Goal: Task Accomplishment & Management: Use online tool/utility

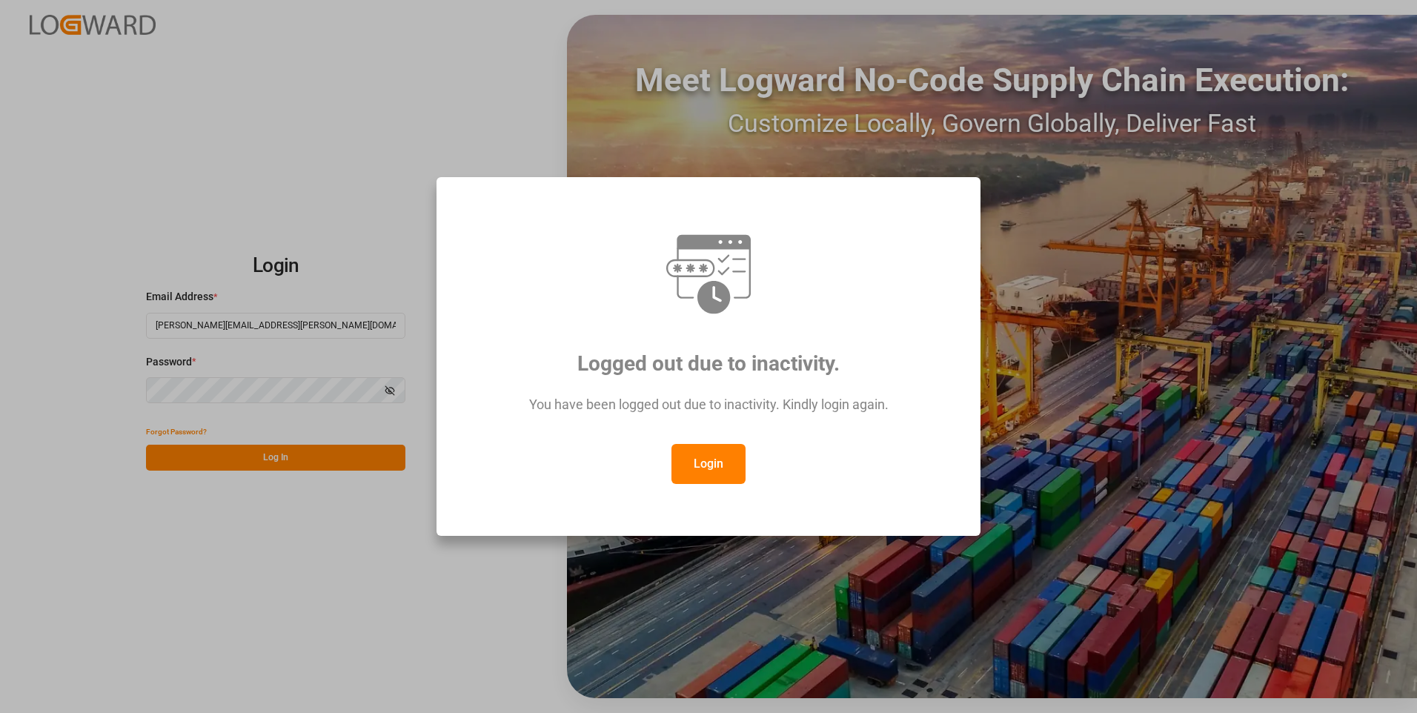
click at [671, 444] on button "Login" at bounding box center [708, 464] width 74 height 40
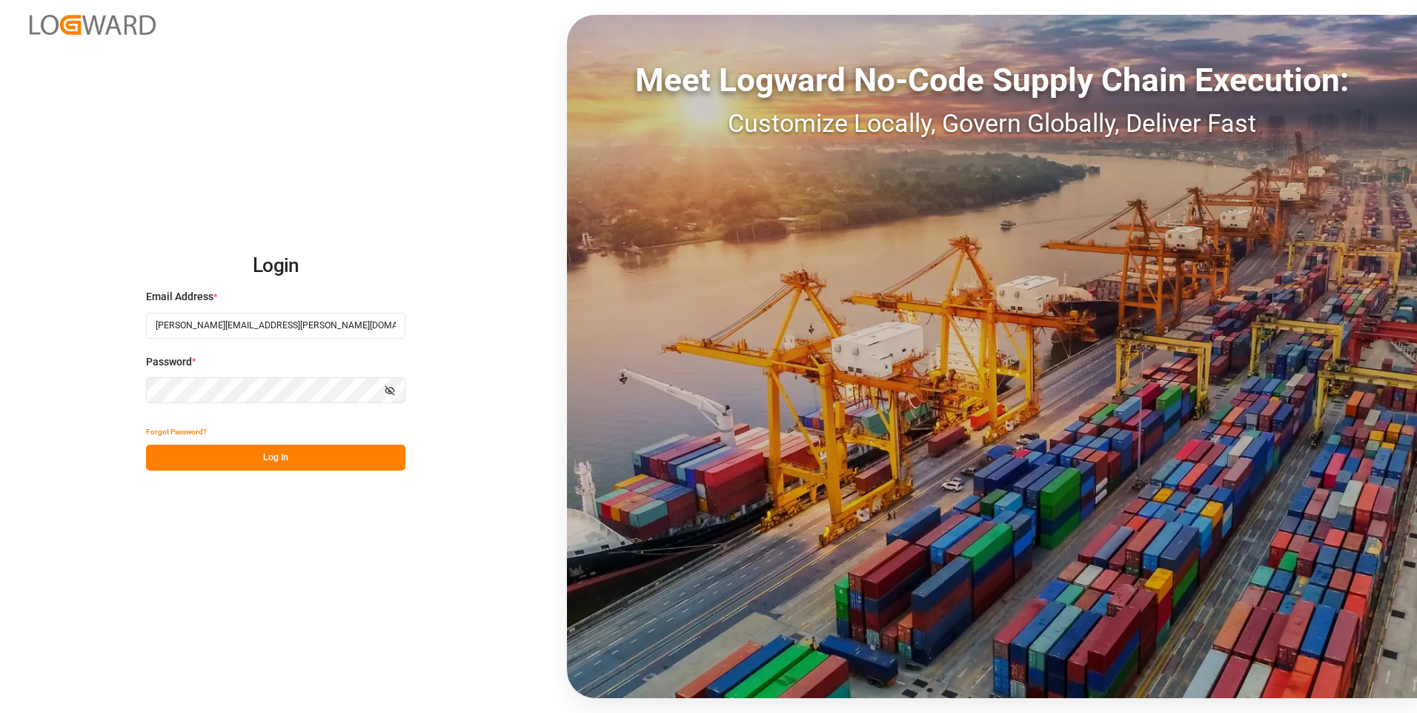
click at [268, 461] on button "Log In" at bounding box center [275, 458] width 259 height 26
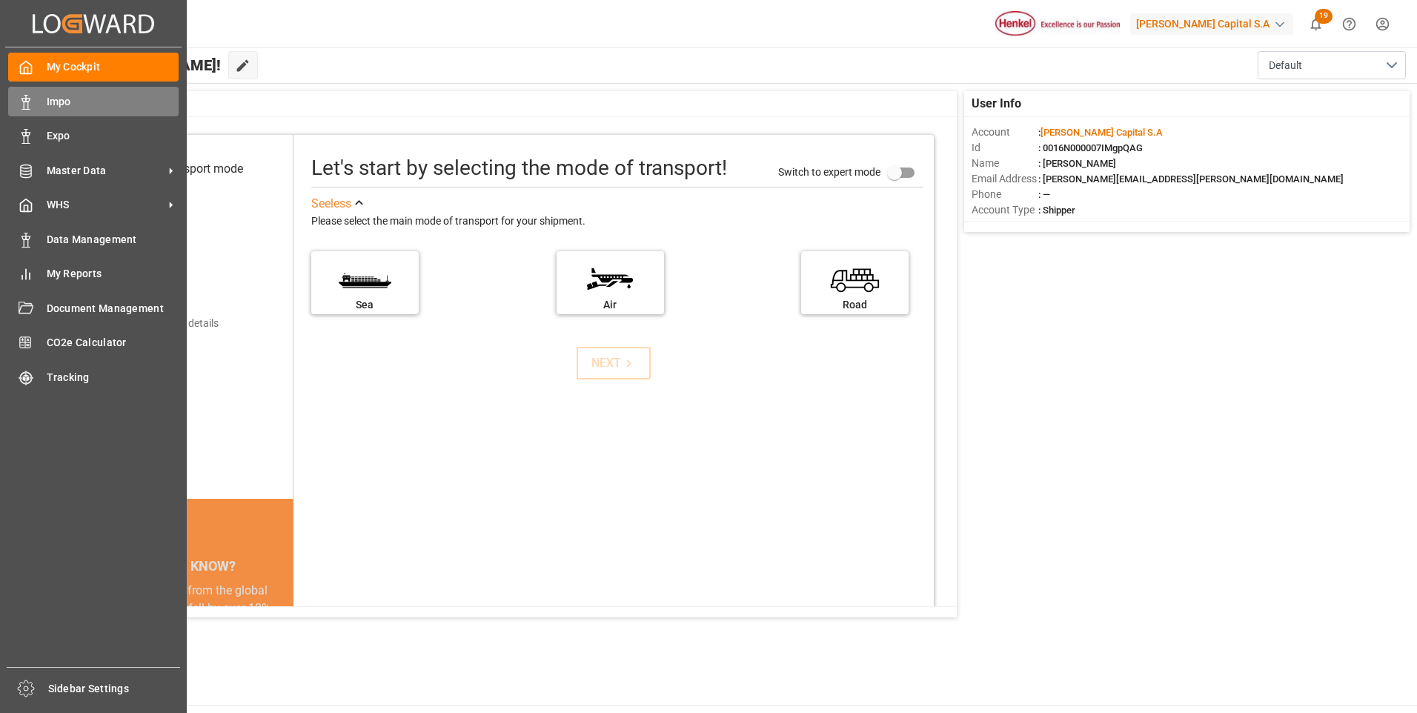
click at [19, 105] on icon at bounding box center [26, 102] width 15 height 15
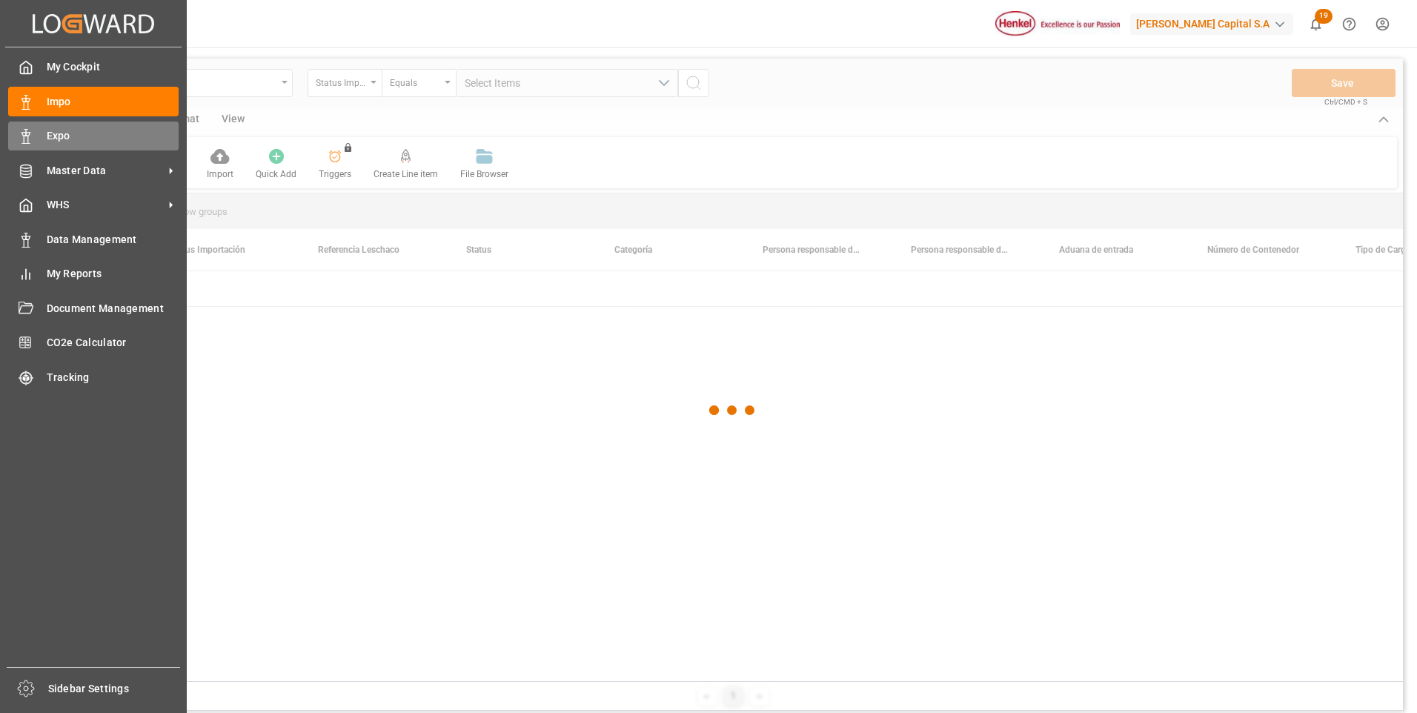
click at [41, 140] on div "Expo Expo" at bounding box center [93, 136] width 170 height 29
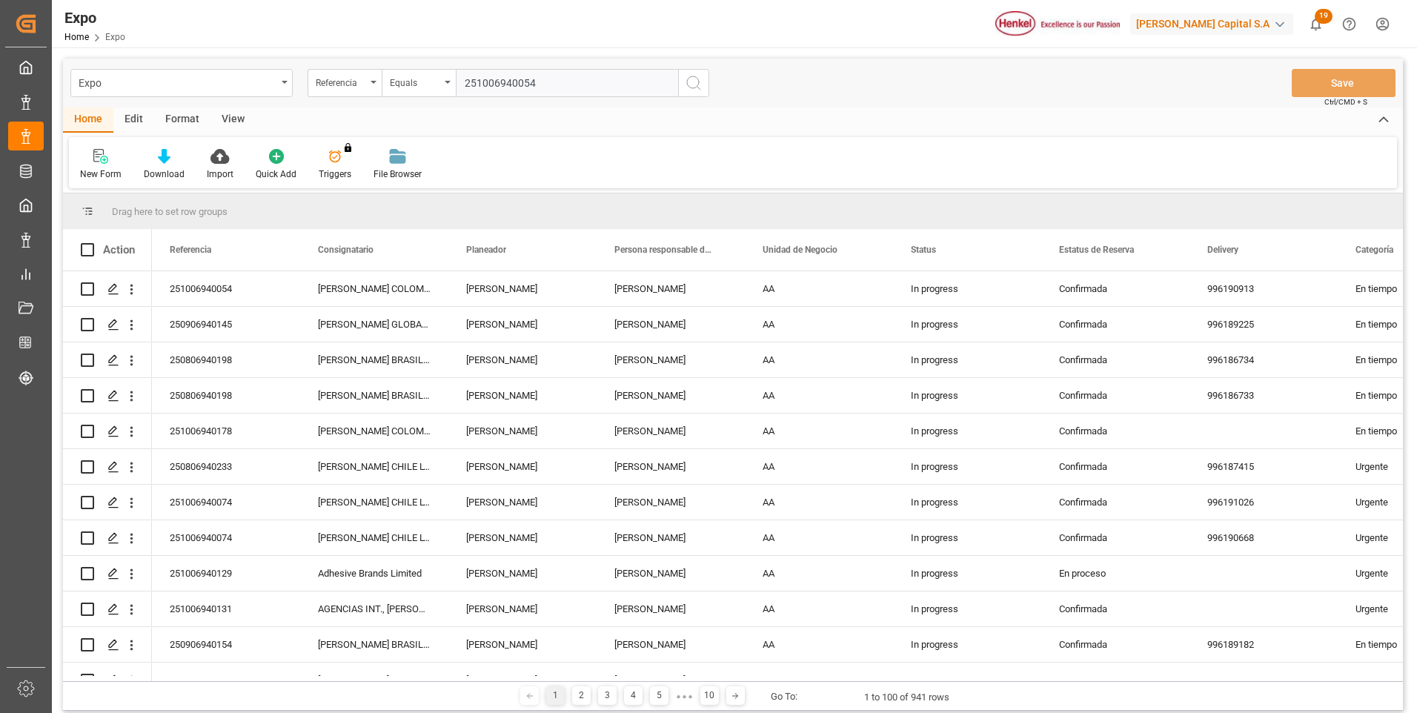
type input "251006940054"
click at [686, 86] on icon "search button" at bounding box center [694, 83] width 18 height 18
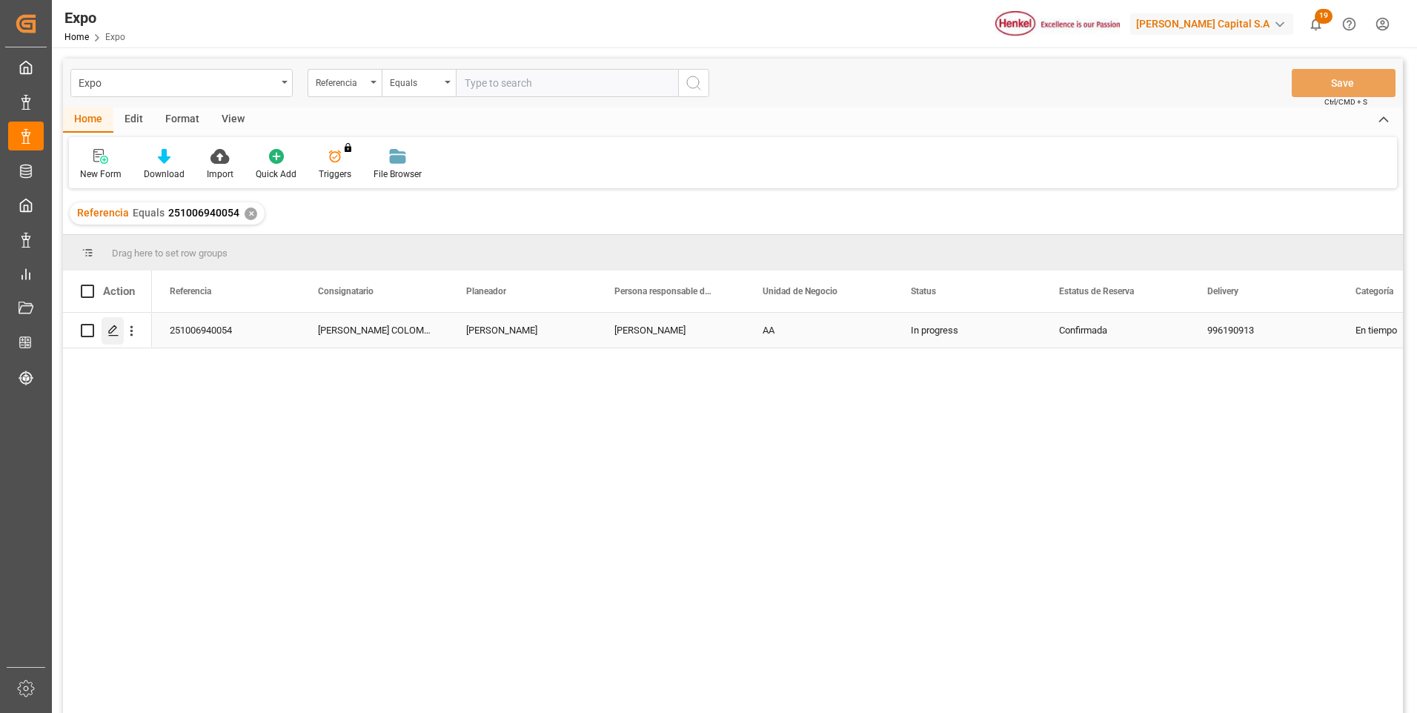
click at [110, 324] on div "Press SPACE to select this row." at bounding box center [113, 330] width 22 height 27
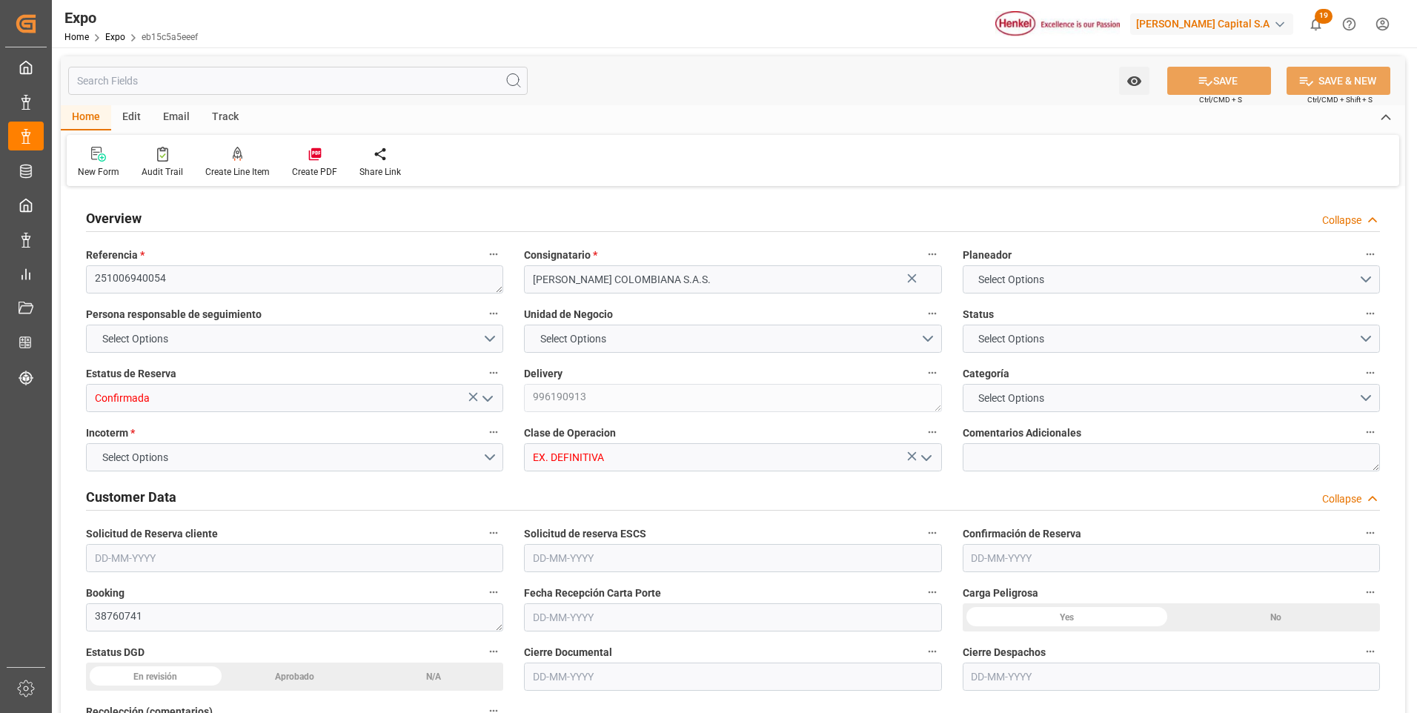
type input "19520"
type input "20917.286"
type input "20"
type input "9630418"
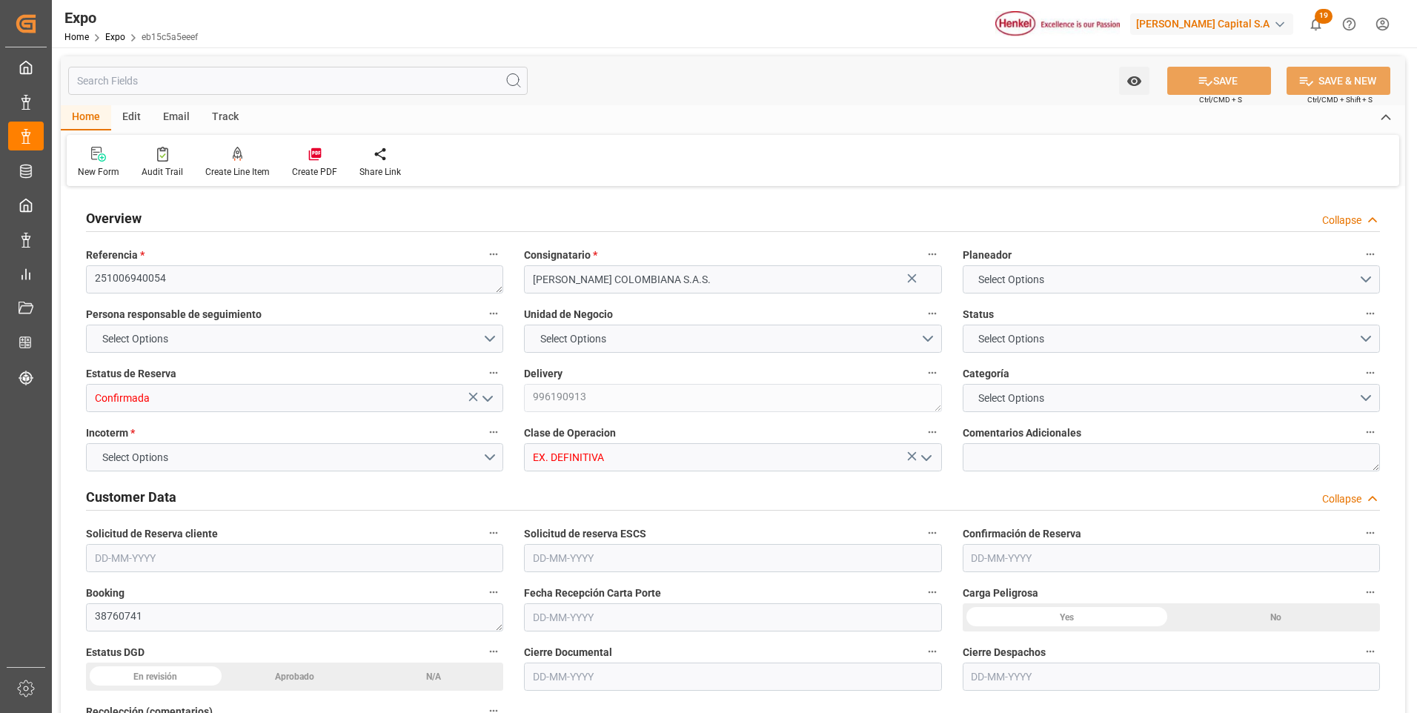
type input "MXZLO"
type input "[PERSON_NAME]"
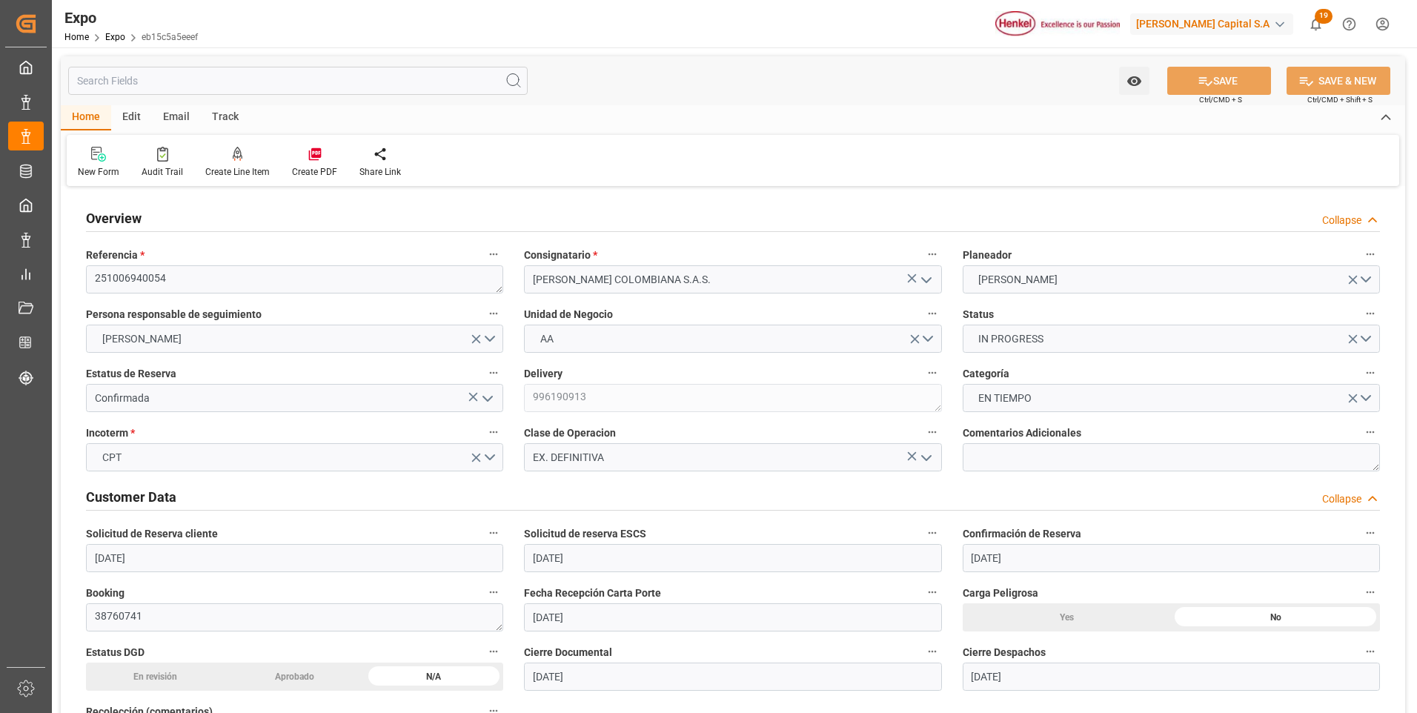
type input "[DATE]"
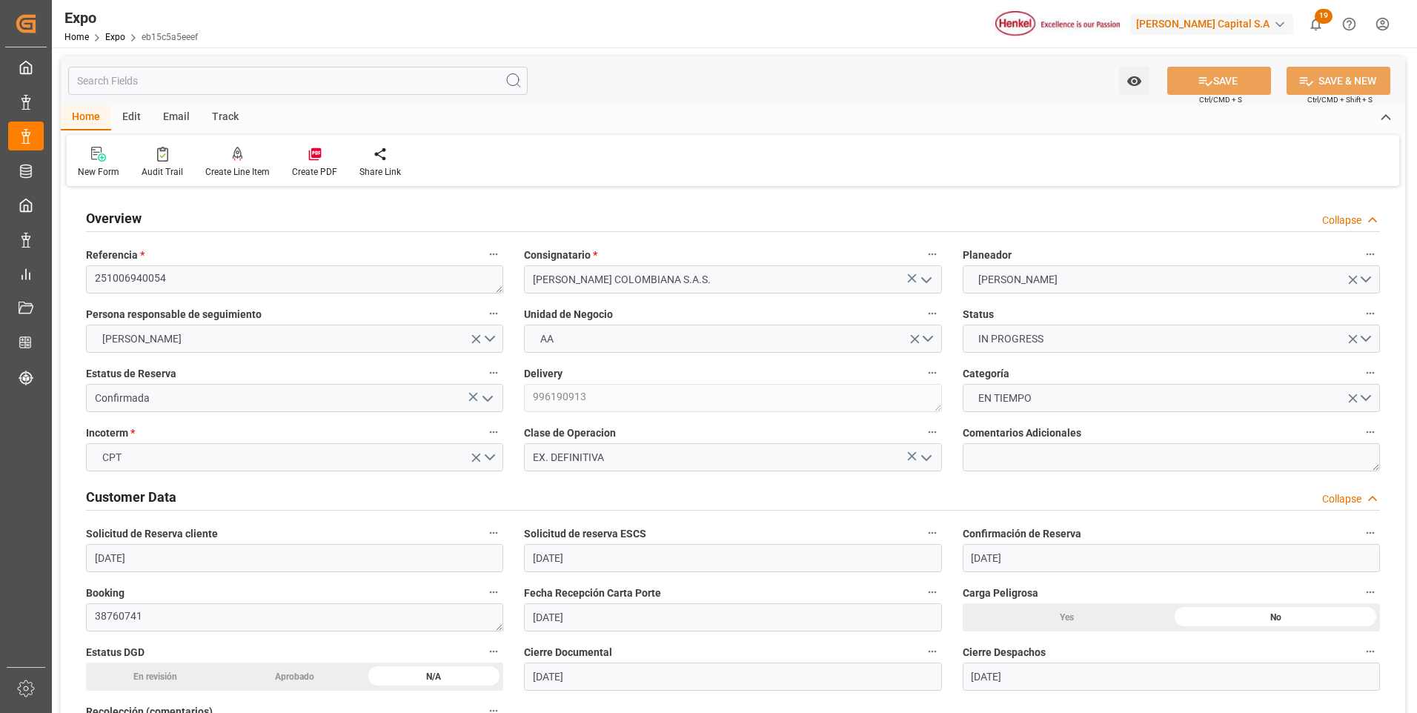
type input "[DATE]"
type input "[DATE] 00:00"
type input "[DATE]"
type input "[DATE] 02:13"
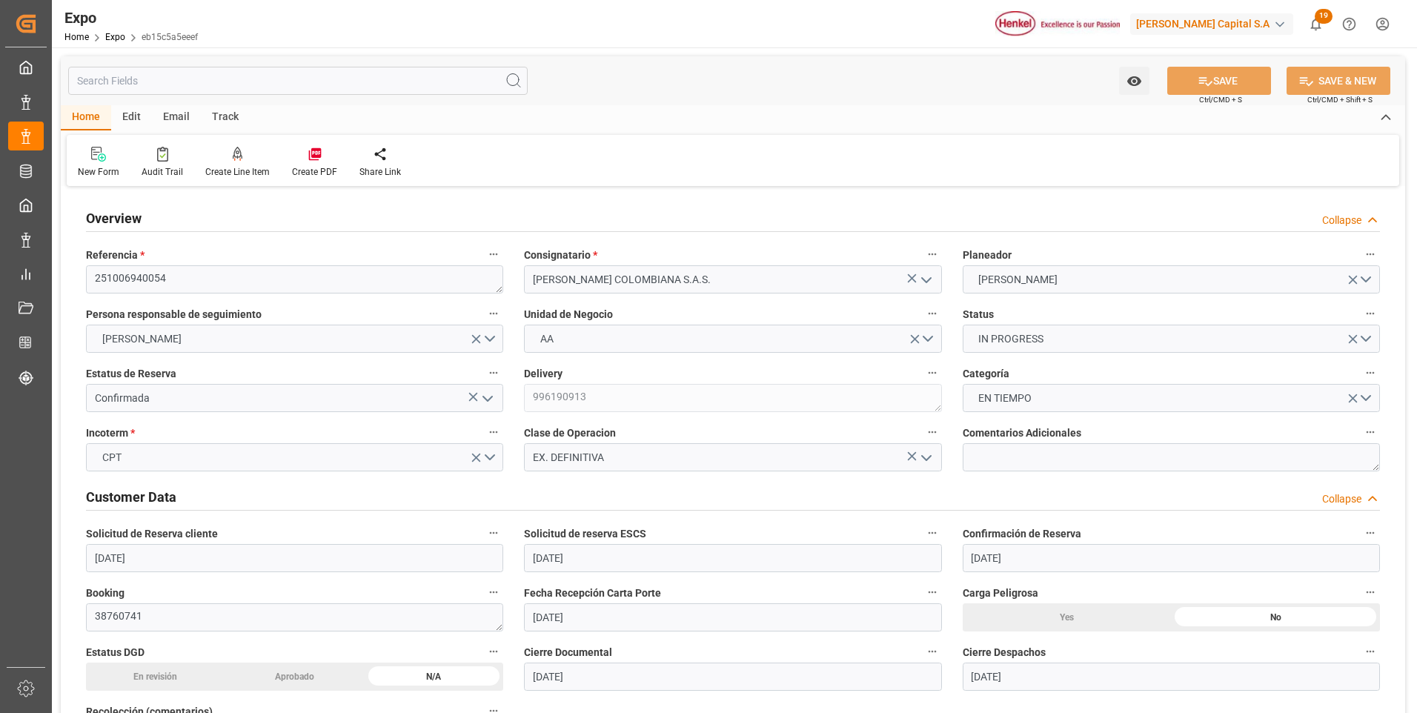
type input "[DATE]"
type input "[DATE] 05:00"
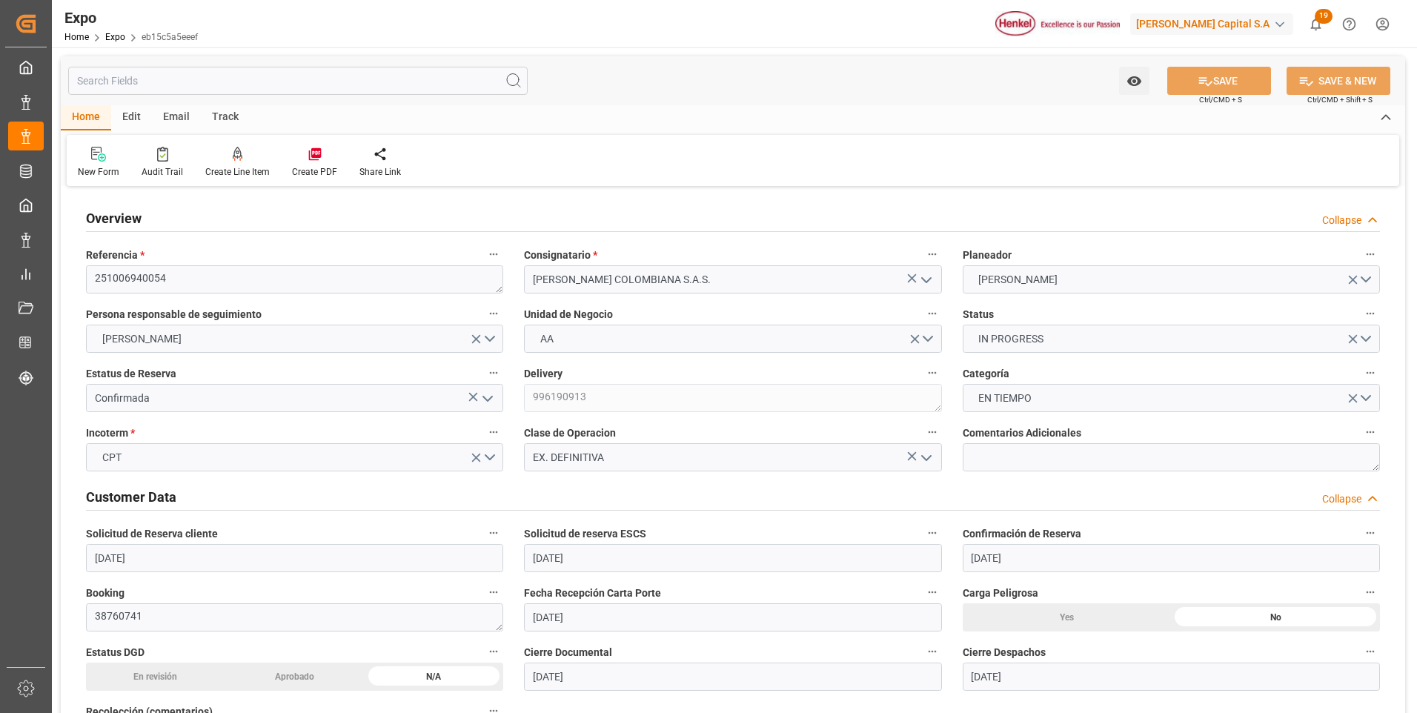
type input "[DATE] 00:00"
type input "[DATE] 09:36"
type input "[DATE] 12:00"
type input "[DATE] 00:00"
type input "[DATE] 16:38"
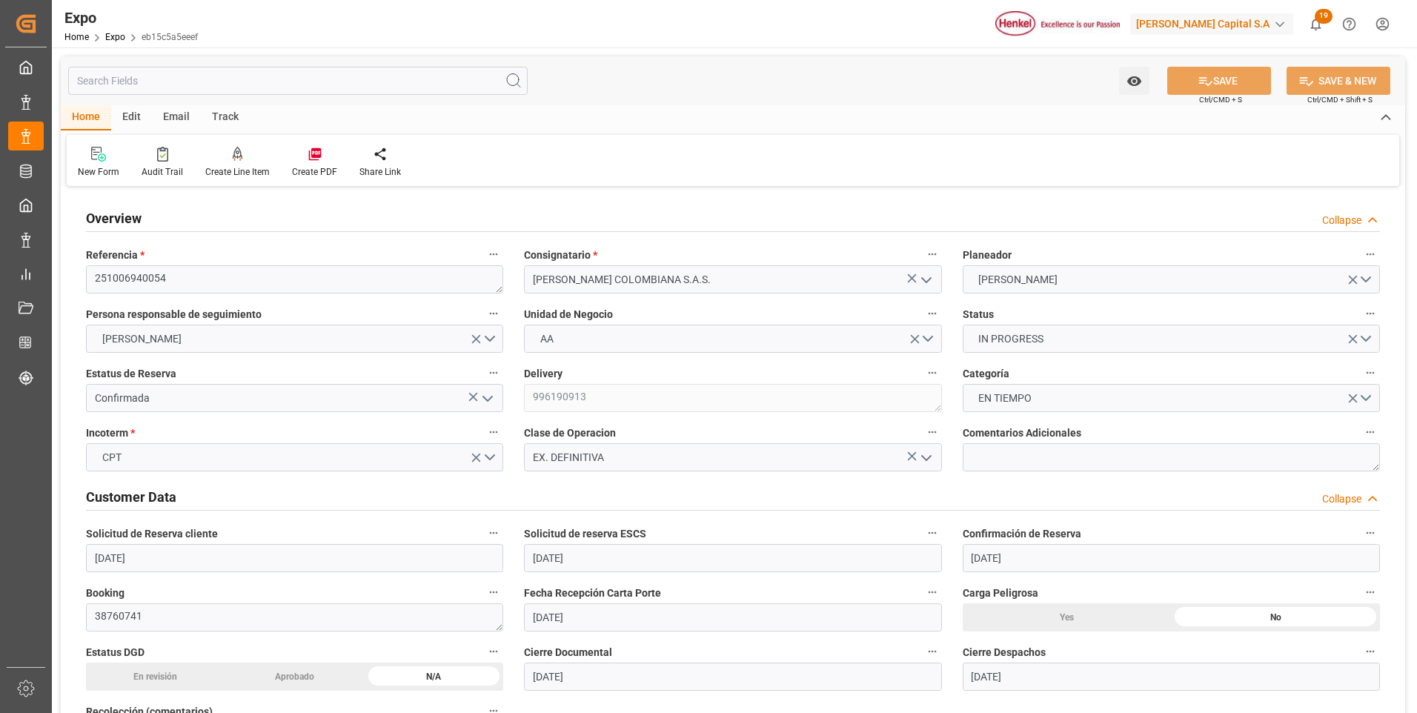
type input "[DATE] 17:10"
type input "[DATE] 06:00"
type input "[DATE] 12:00"
type input "[DATE] 22:41"
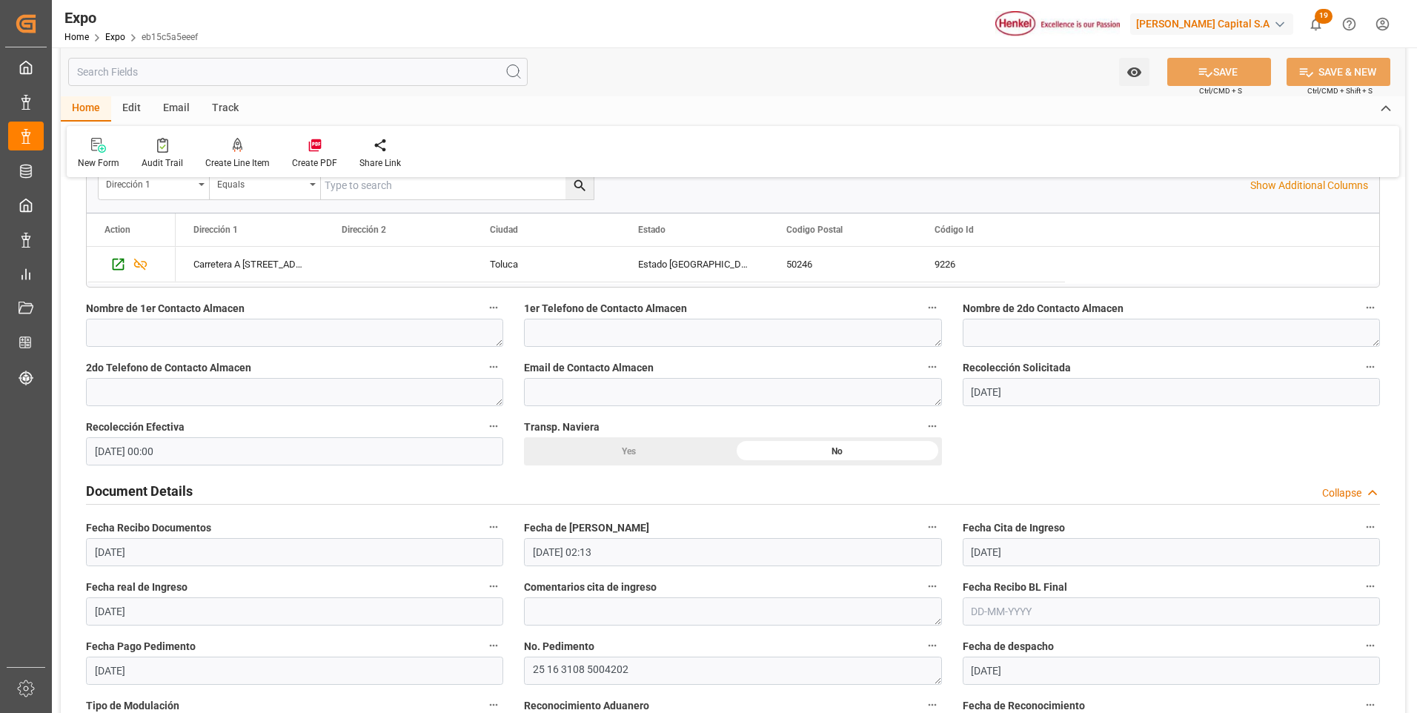
scroll to position [1408, 0]
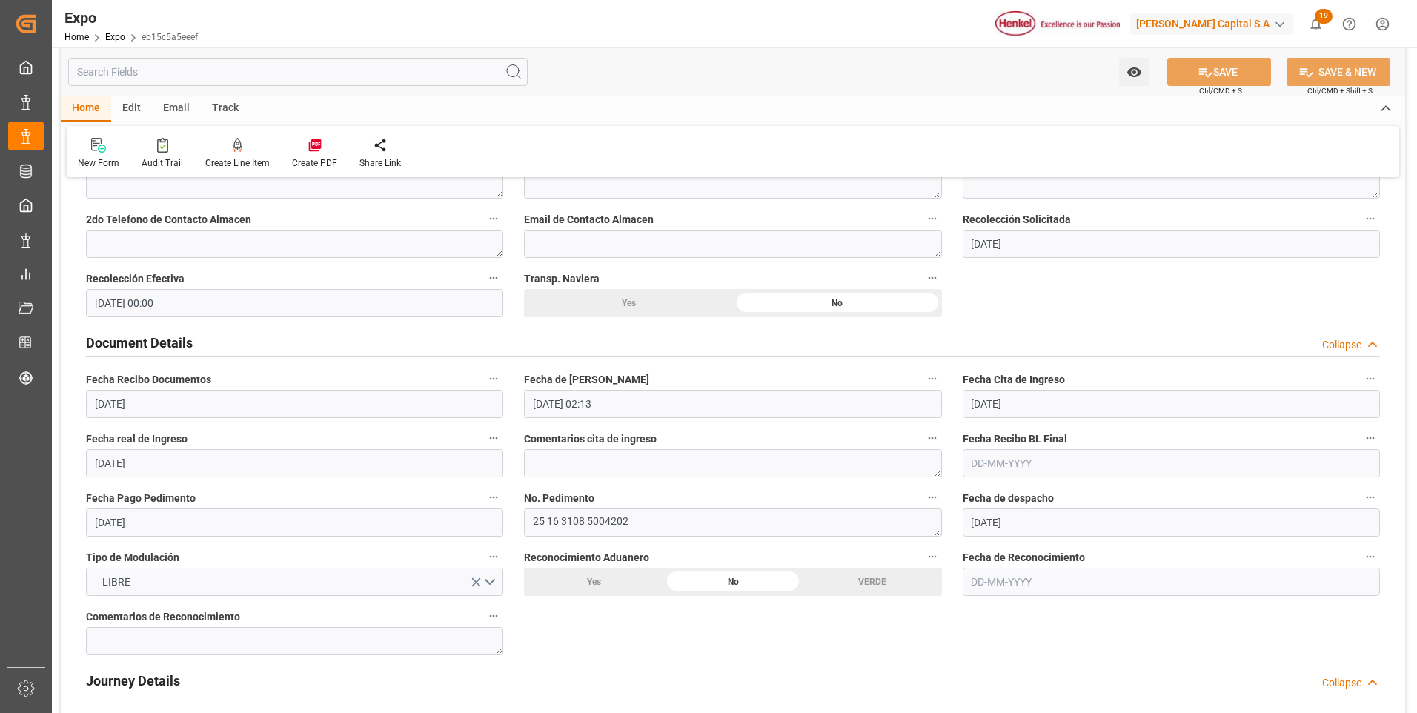
click at [983, 468] on input "text" at bounding box center [1170, 463] width 417 height 28
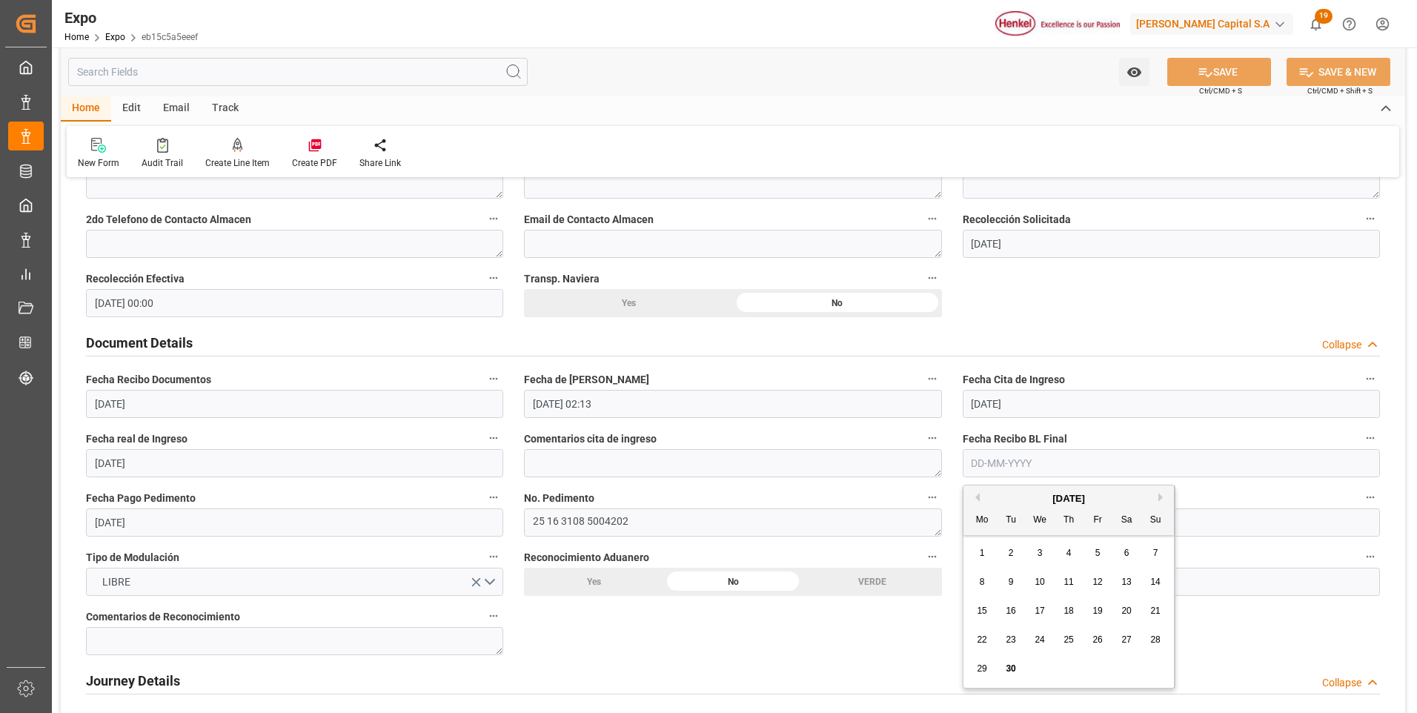
click at [1008, 671] on span "30" at bounding box center [1010, 668] width 10 height 10
type input "[DATE]"
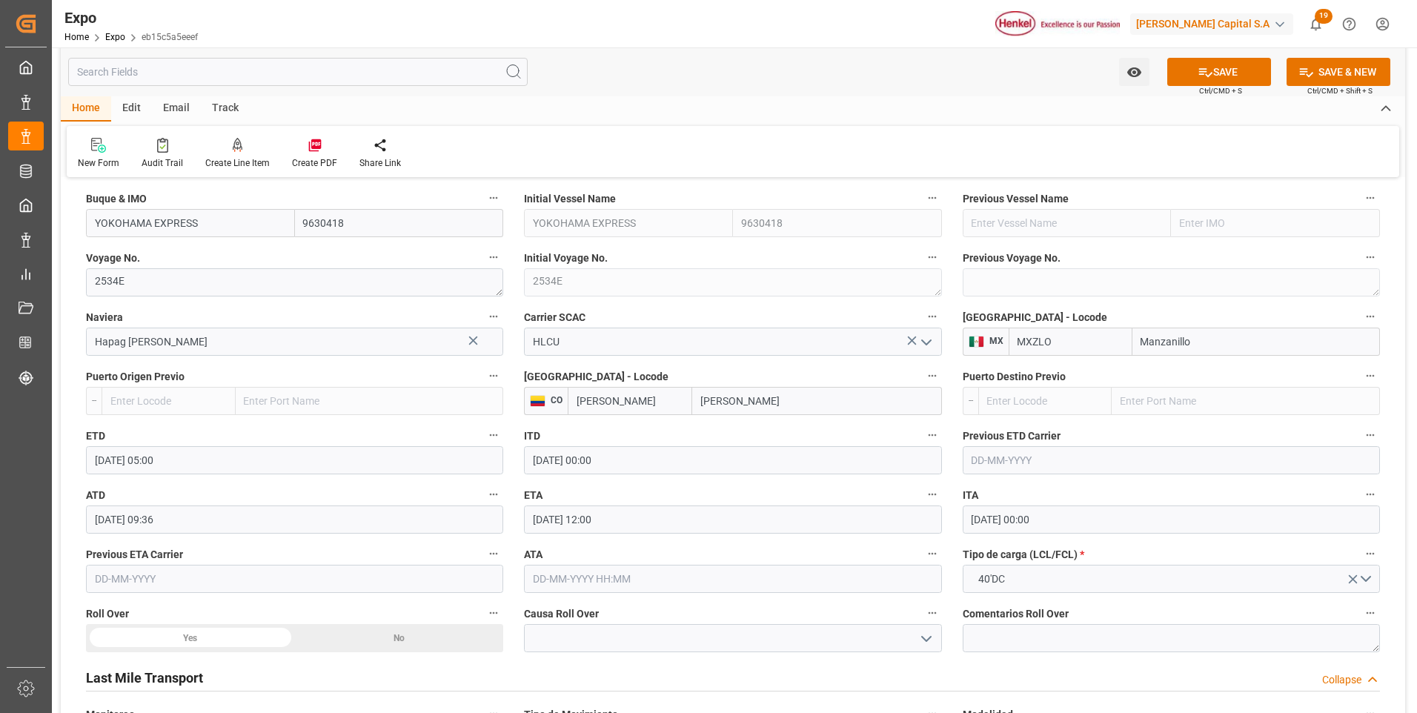
scroll to position [2075, 0]
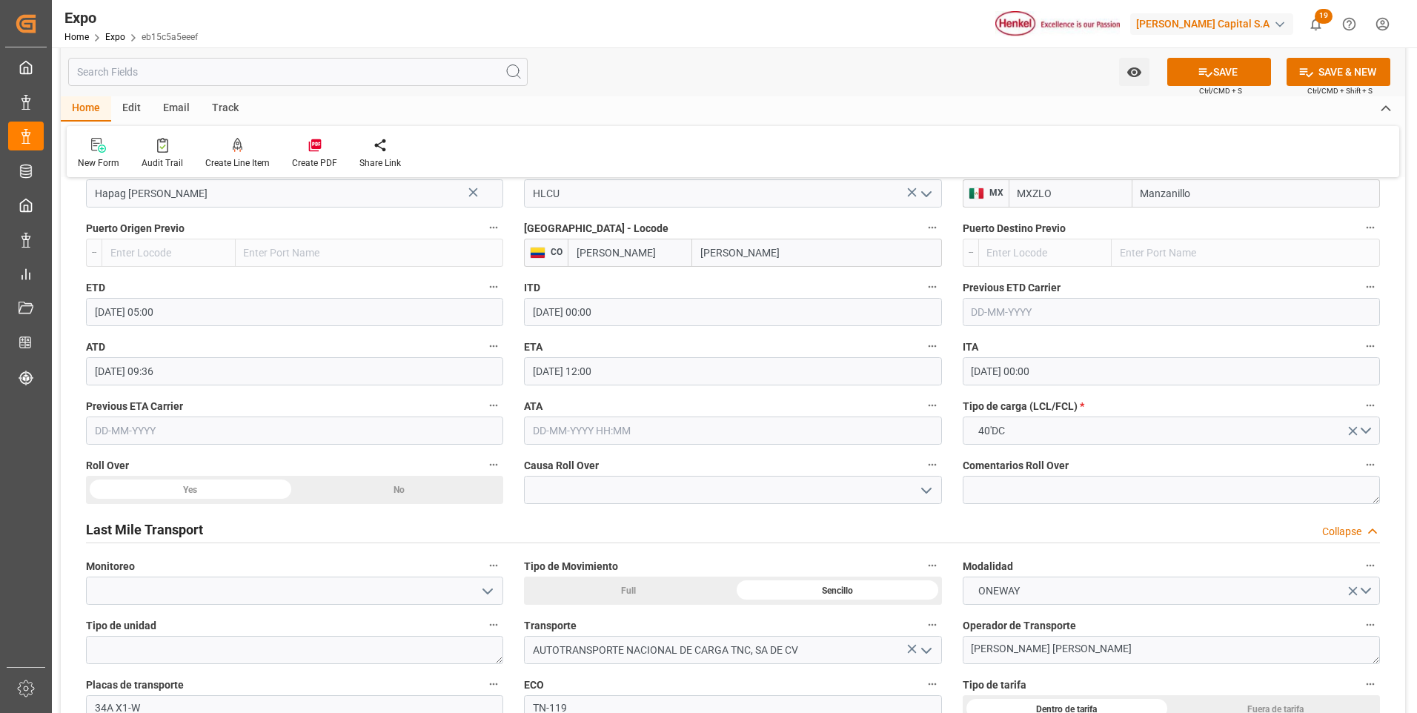
click at [420, 494] on div "No" at bounding box center [399, 490] width 209 height 28
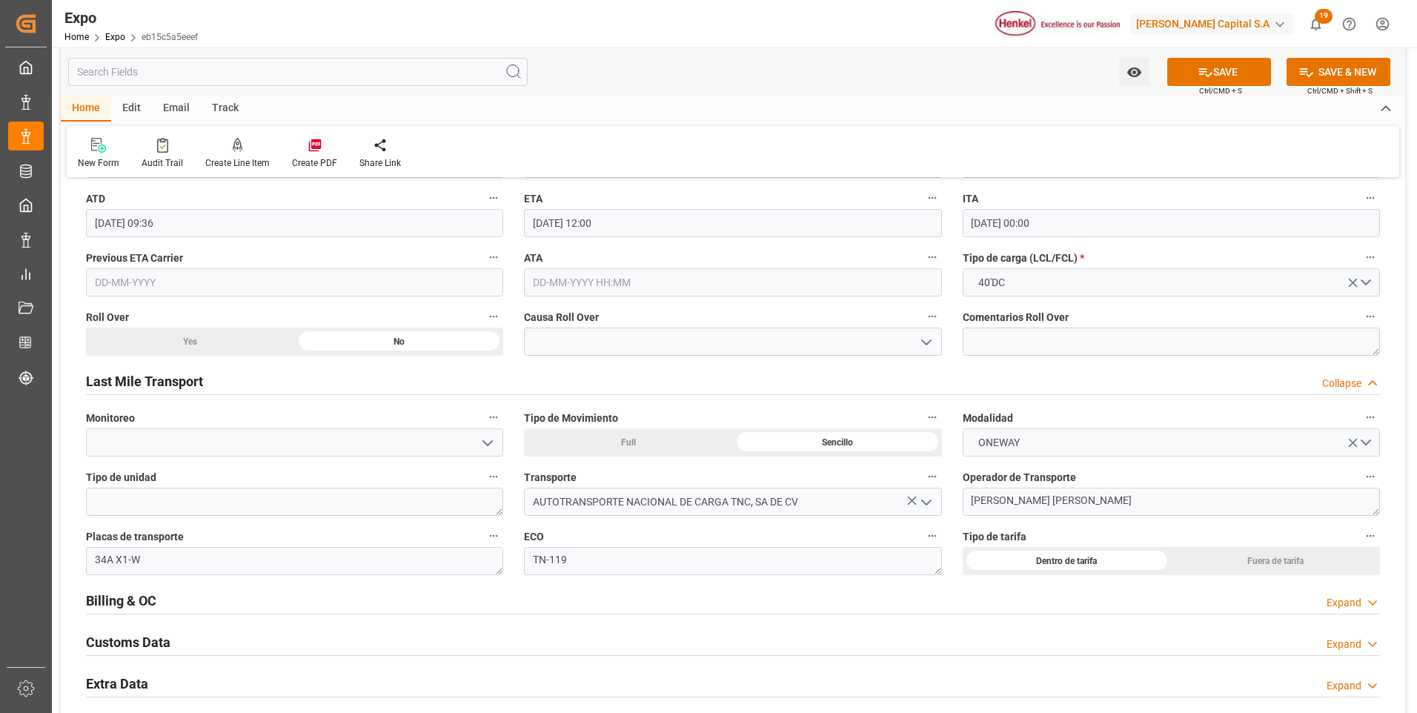
scroll to position [2371, 0]
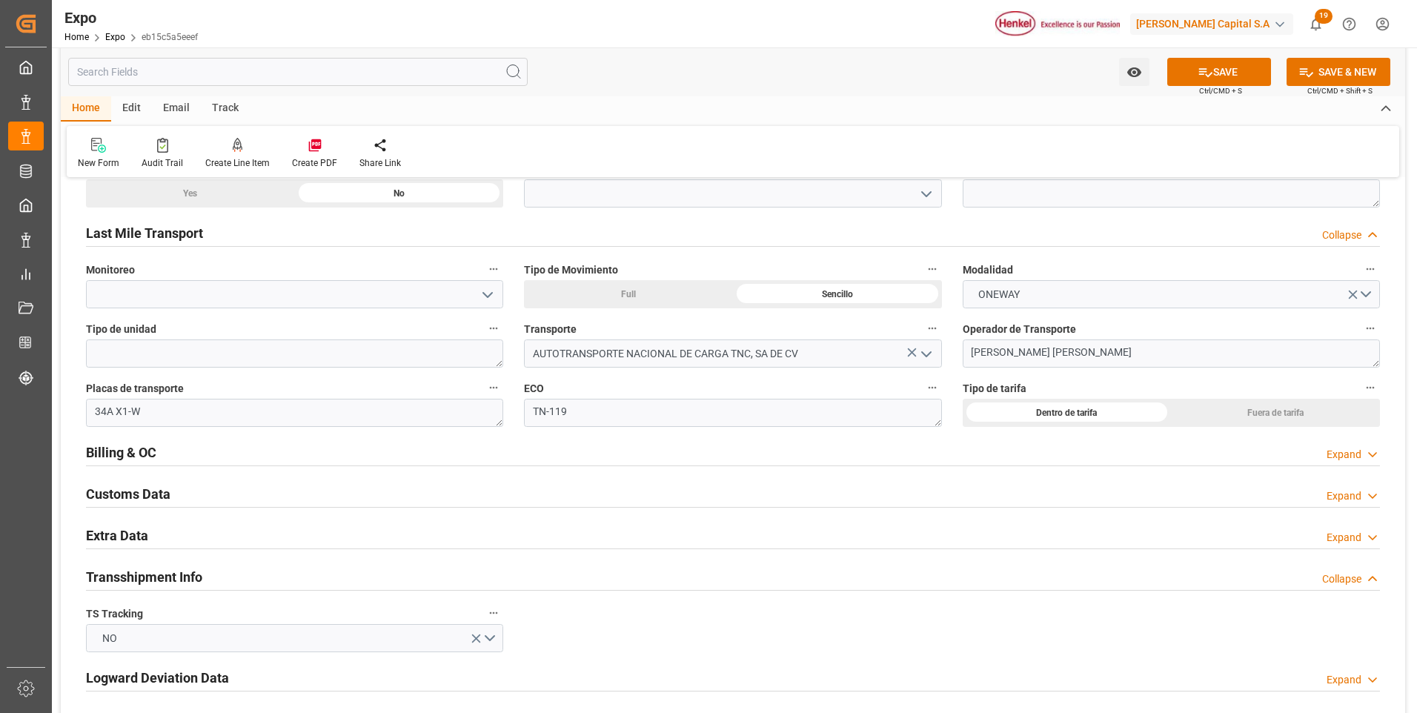
click at [1345, 454] on div "Expand" at bounding box center [1343, 455] width 35 height 16
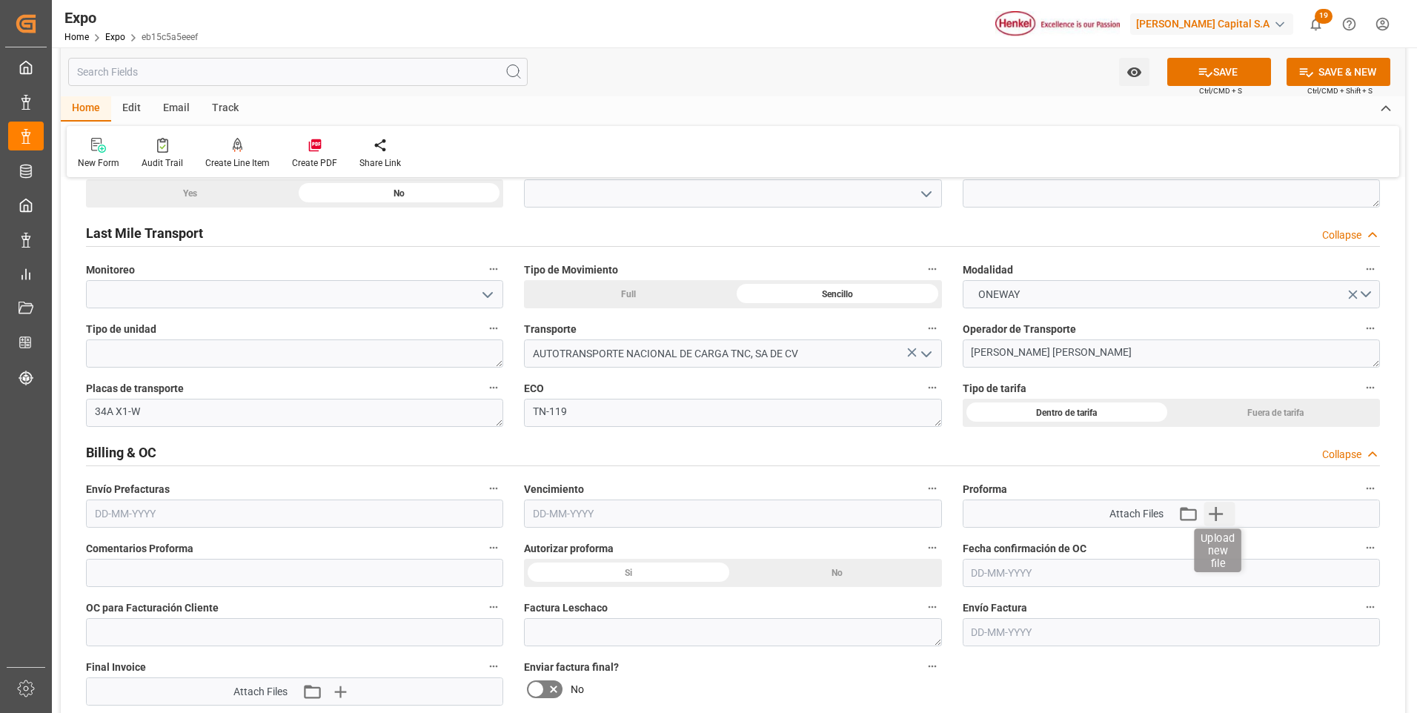
click at [1221, 508] on icon "button" at bounding box center [1216, 514] width 24 height 24
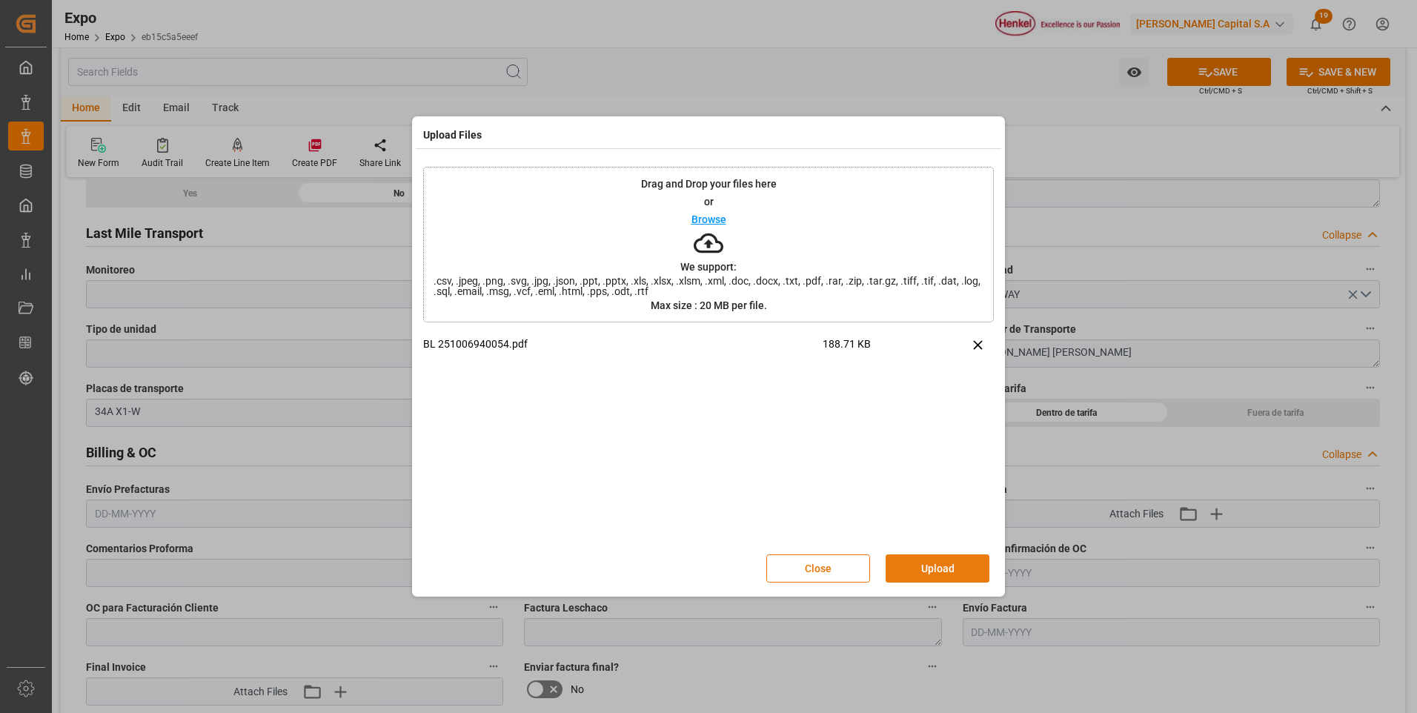
click at [943, 576] on button "Upload" at bounding box center [937, 568] width 104 height 28
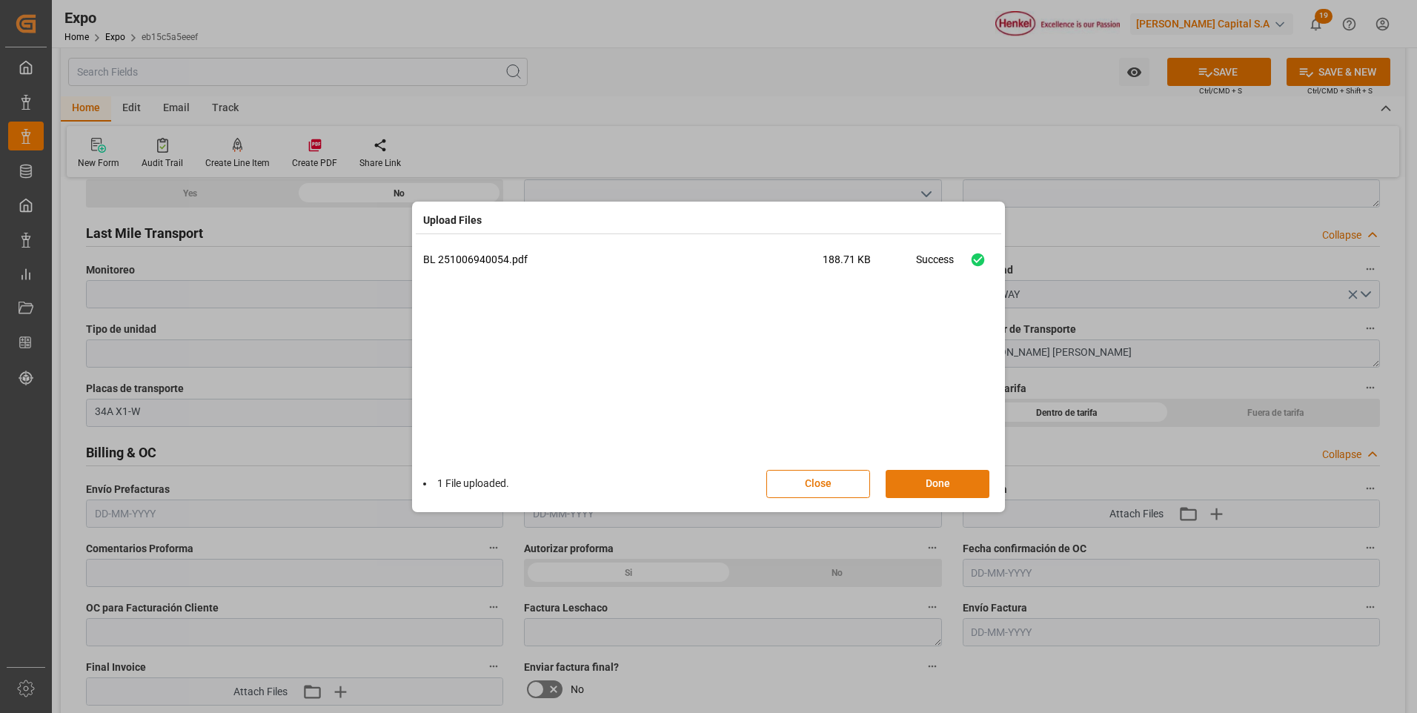
click at [959, 488] on button "Done" at bounding box center [937, 484] width 104 height 28
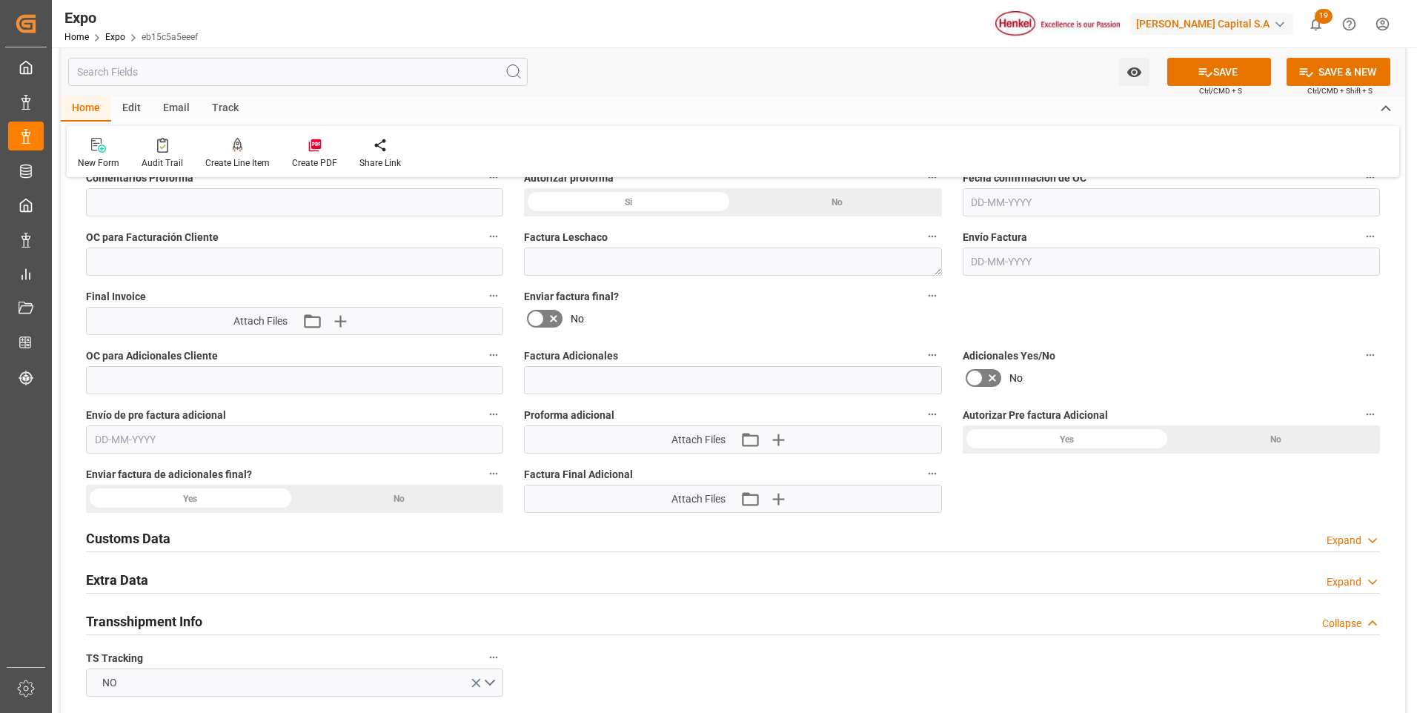
scroll to position [2815, 0]
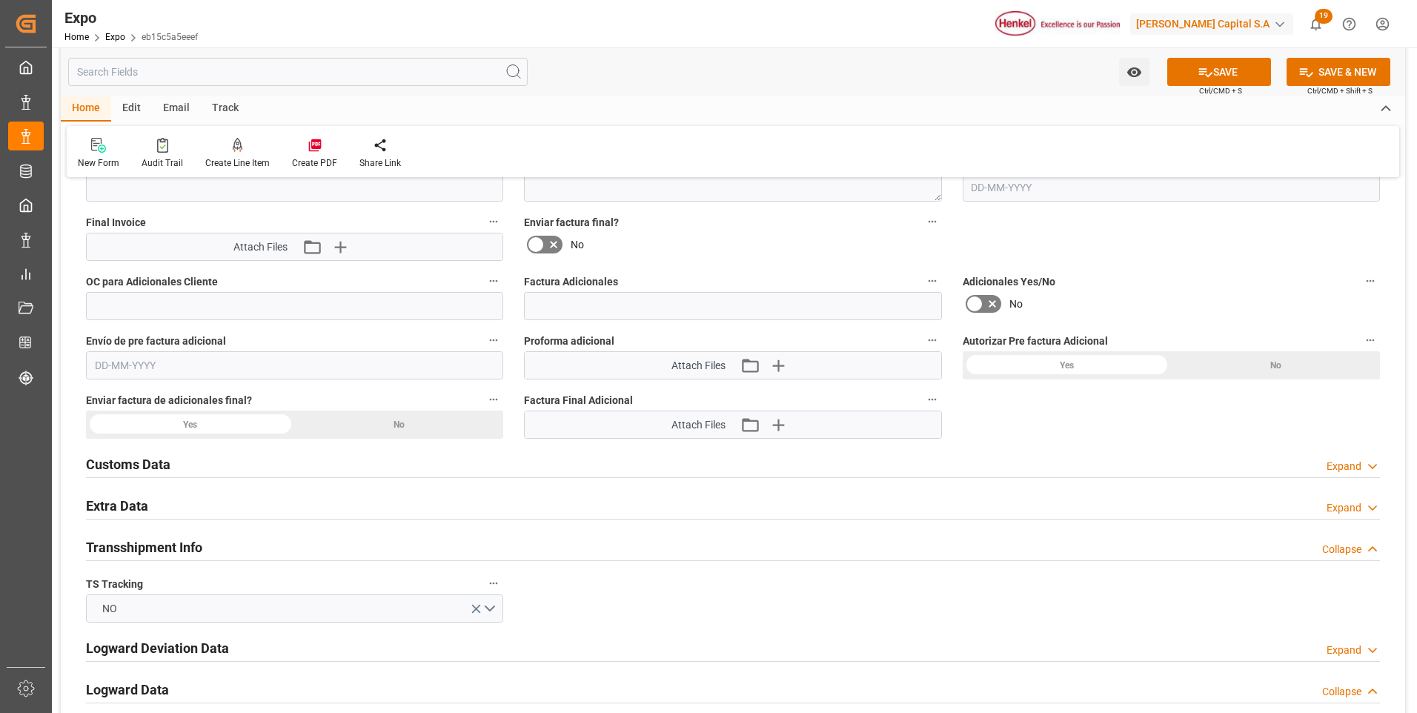
click at [1340, 511] on div "Expand" at bounding box center [1343, 508] width 35 height 16
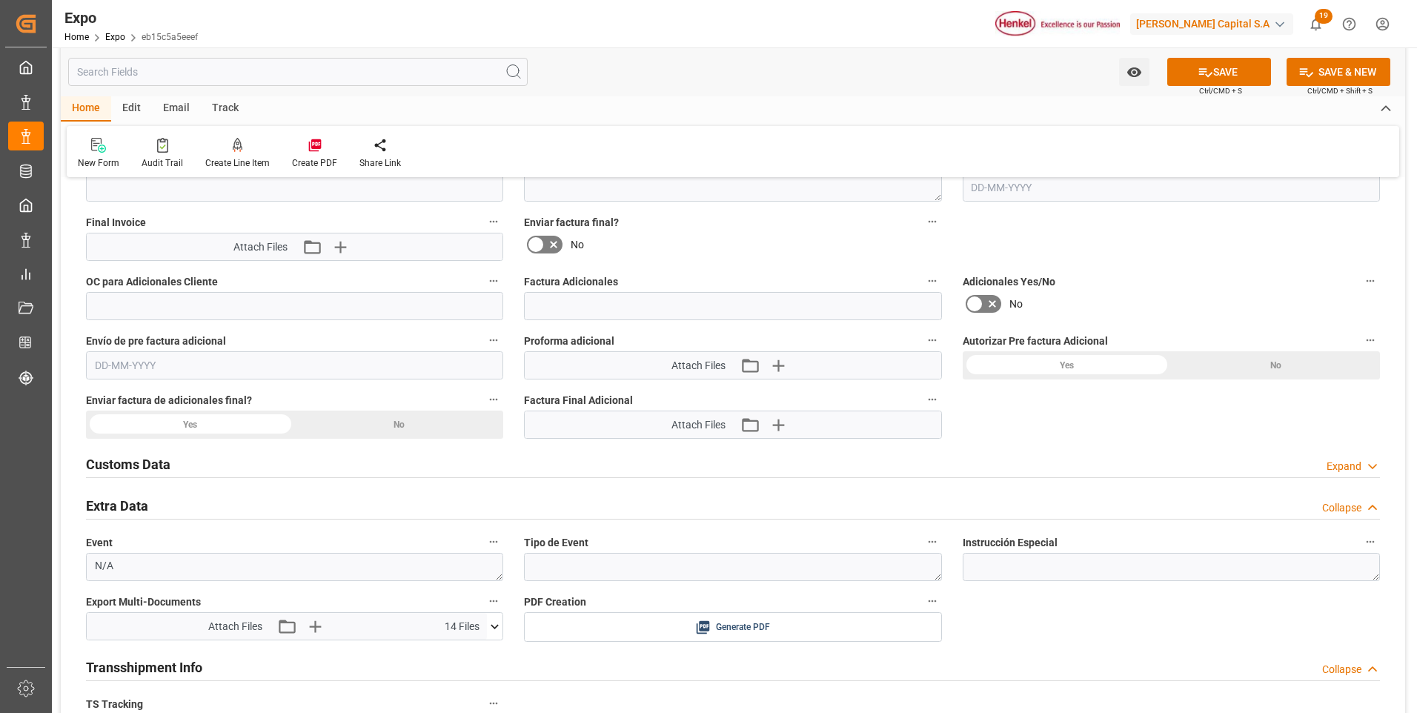
scroll to position [2964, 0]
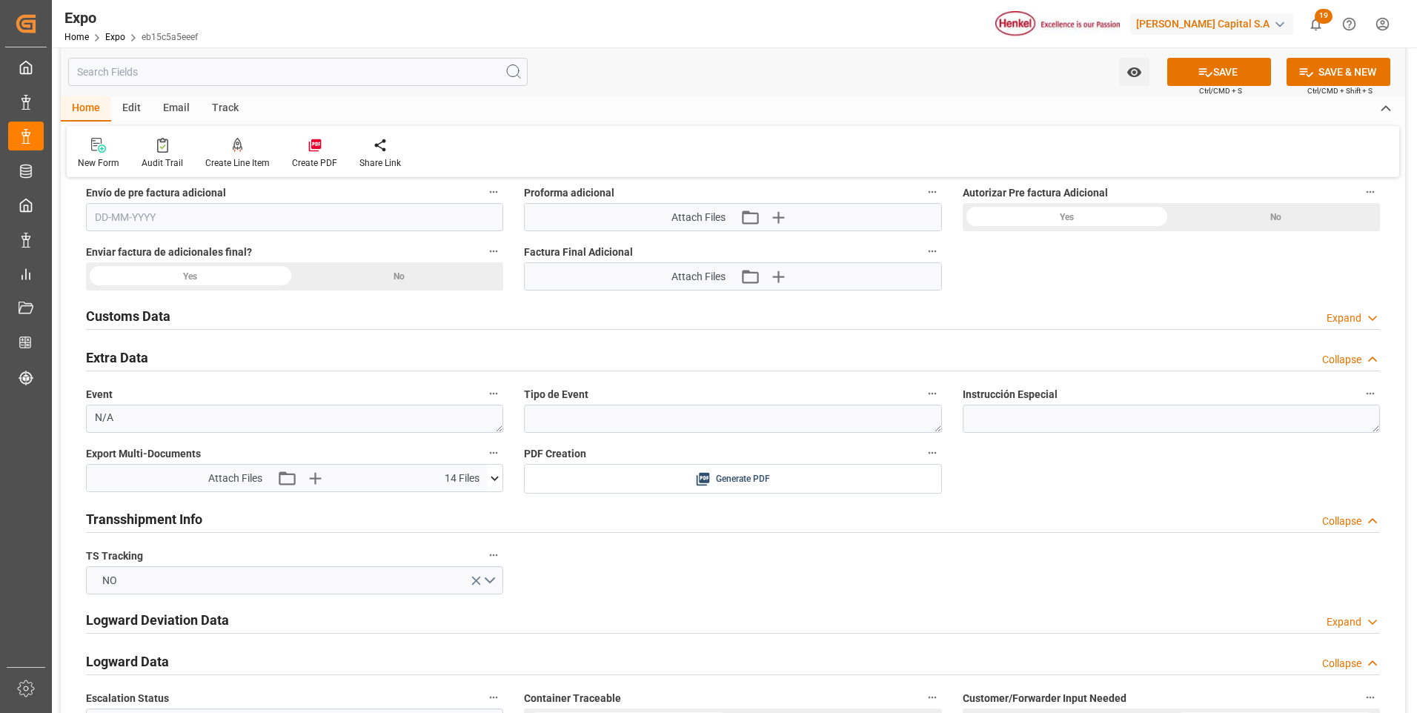
click at [499, 479] on icon at bounding box center [495, 478] width 16 height 16
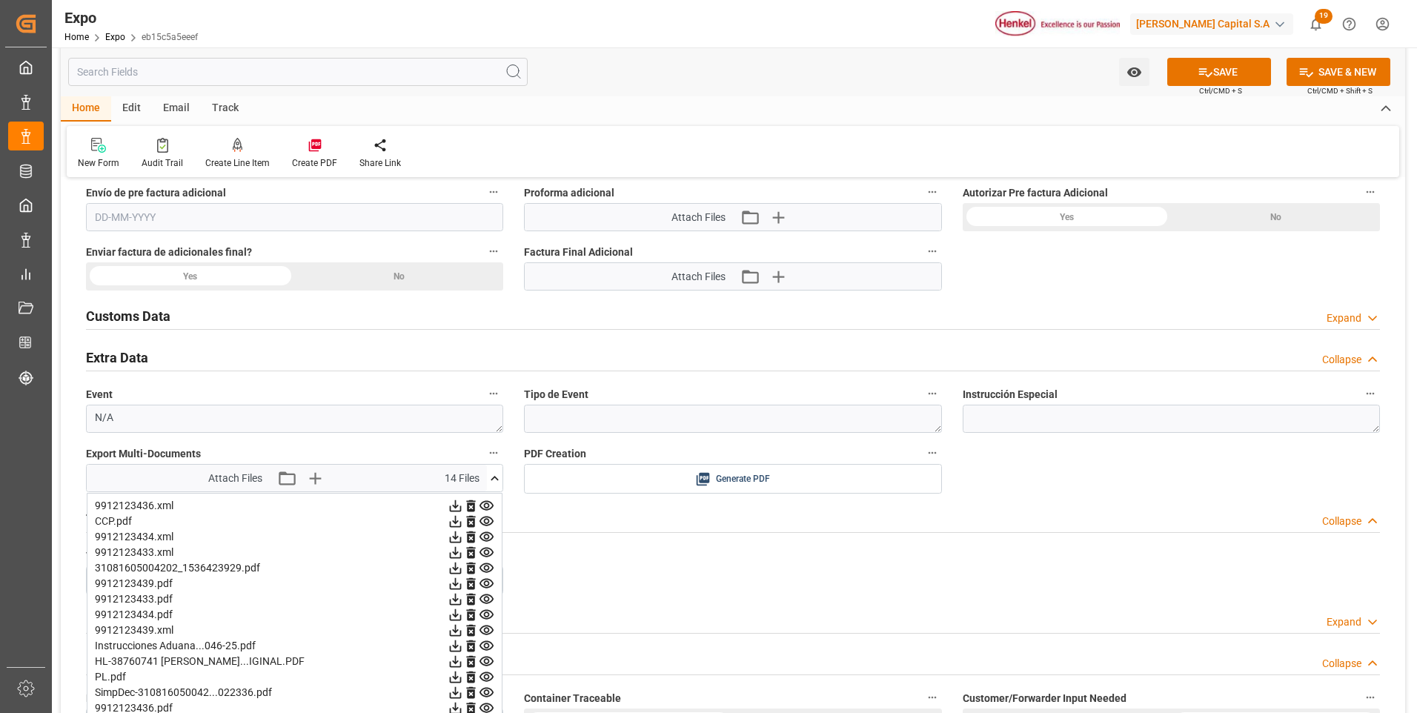
scroll to position [3112, 0]
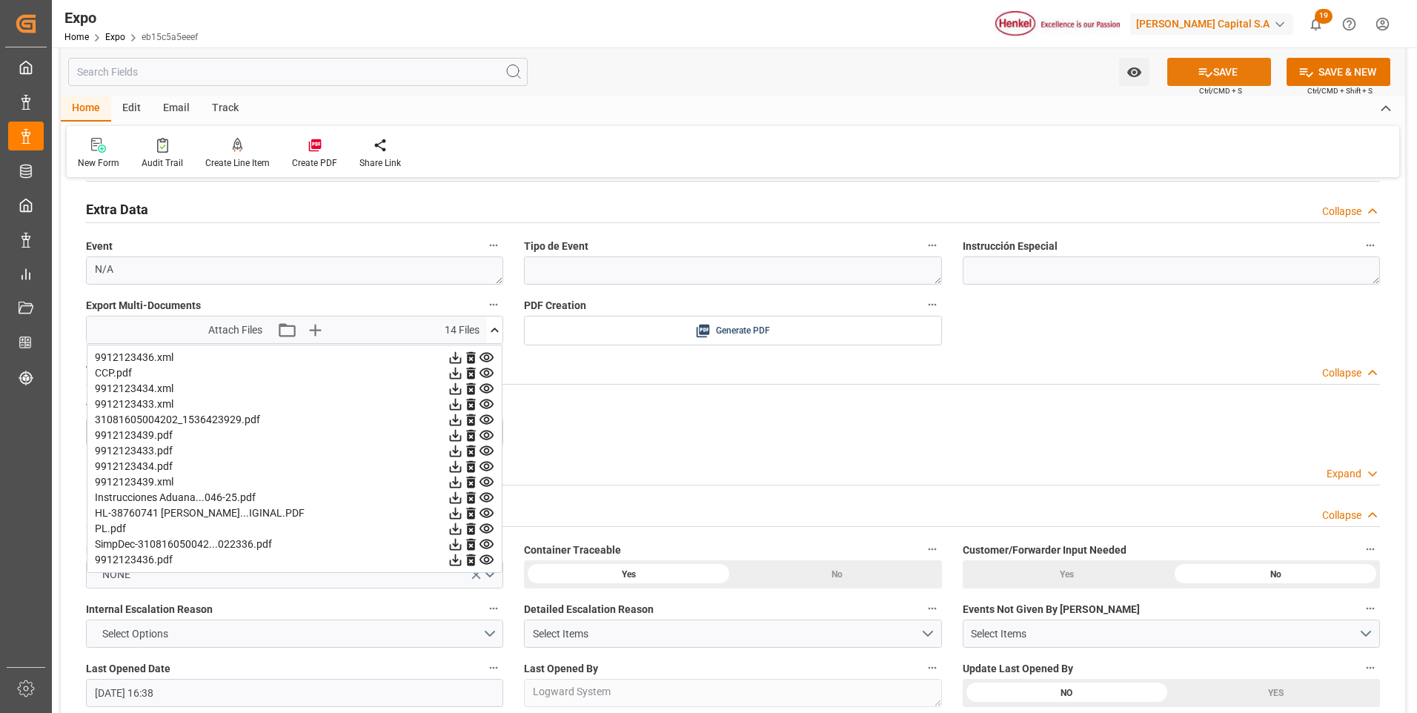
click at [1259, 81] on button "SAVE" at bounding box center [1219, 72] width 104 height 28
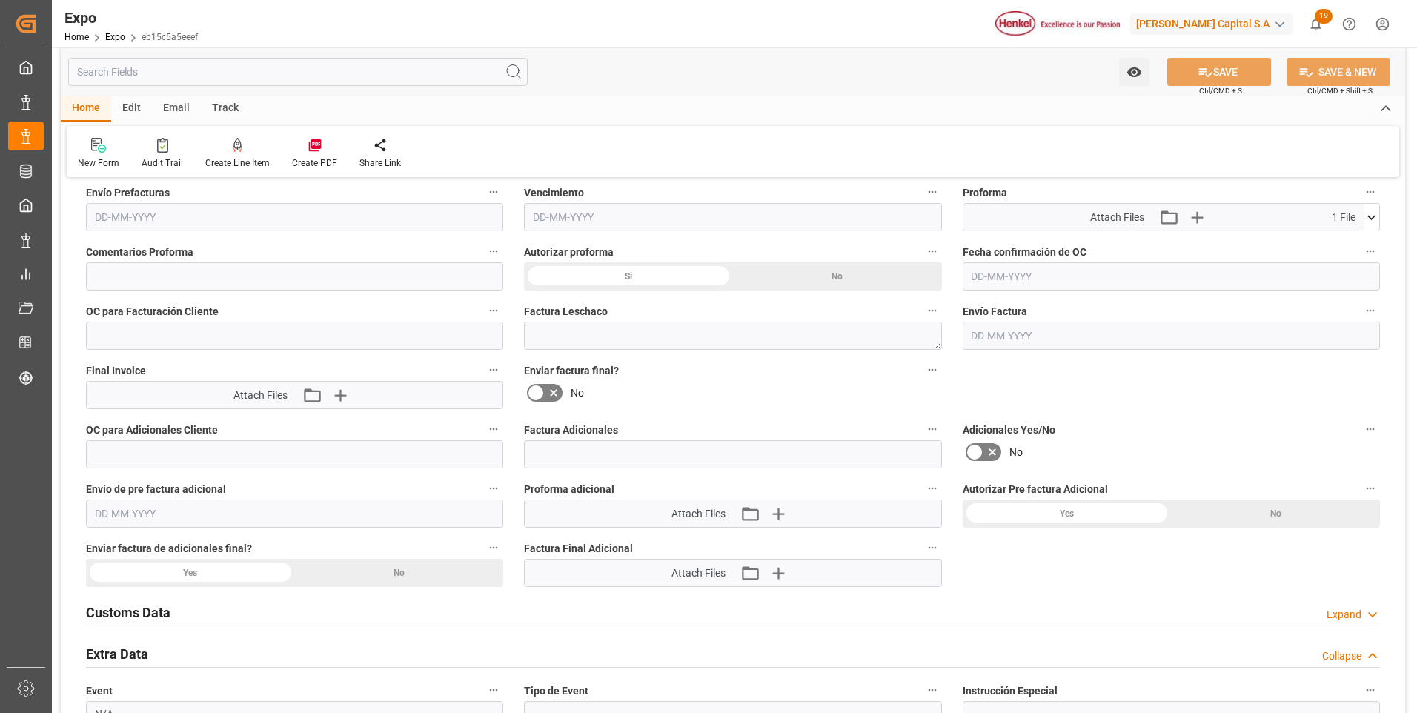
scroll to position [2297, 0]
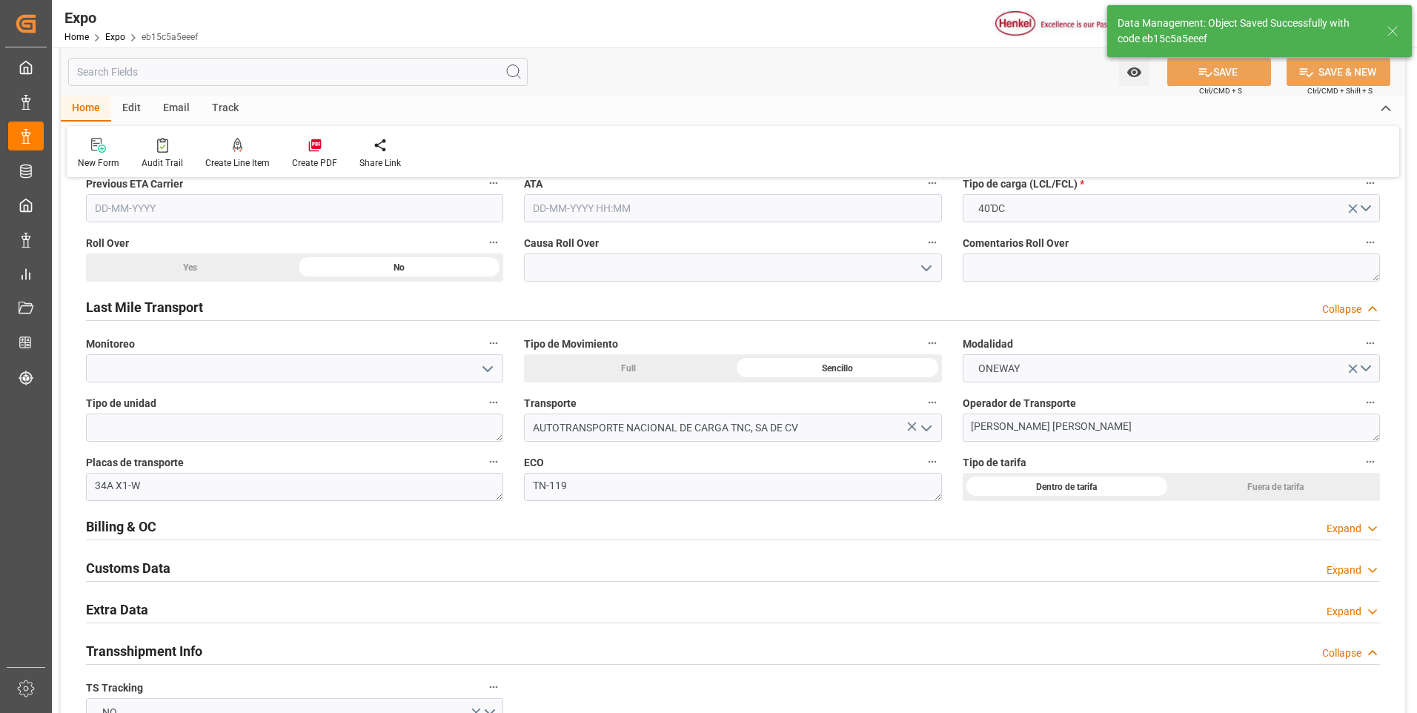
type textarea "[PERSON_NAME]"
type input "[DATE] 17:05"
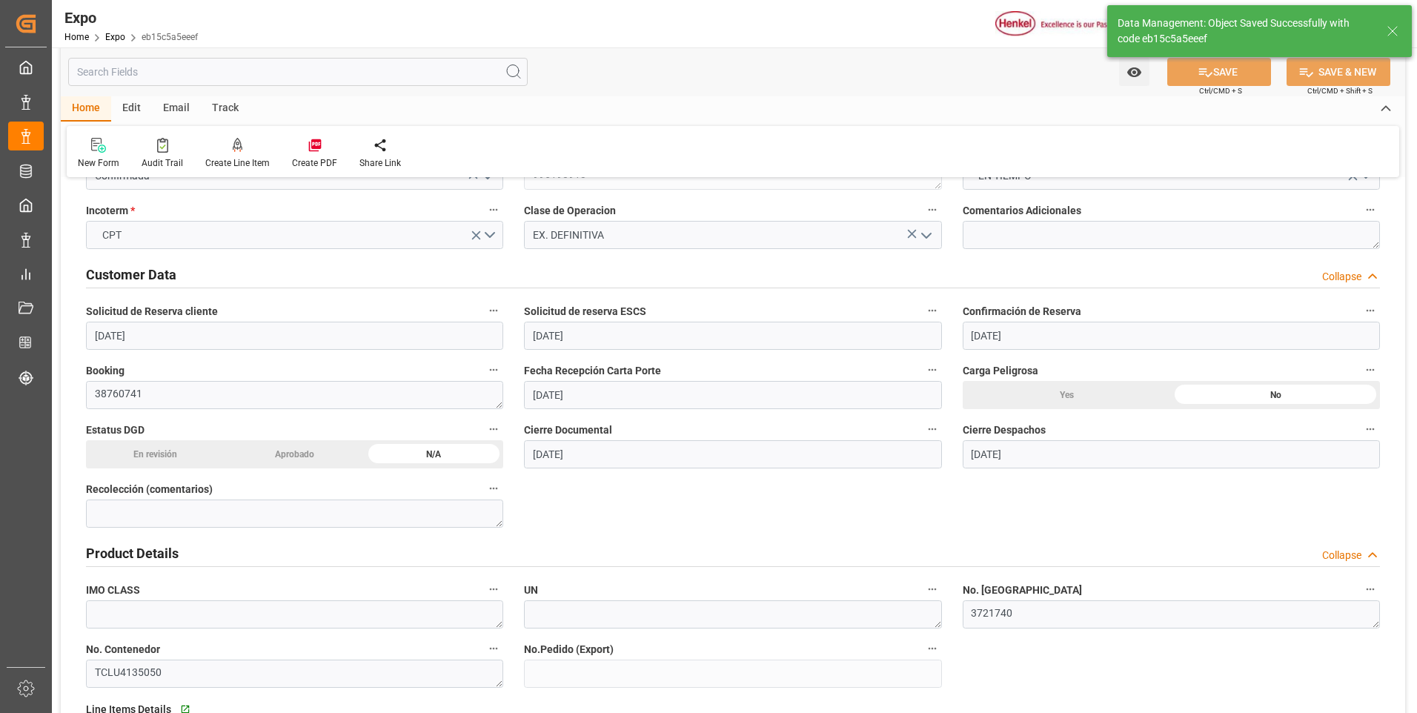
scroll to position [0, 0]
